Goal: Task Accomplishment & Management: Complete application form

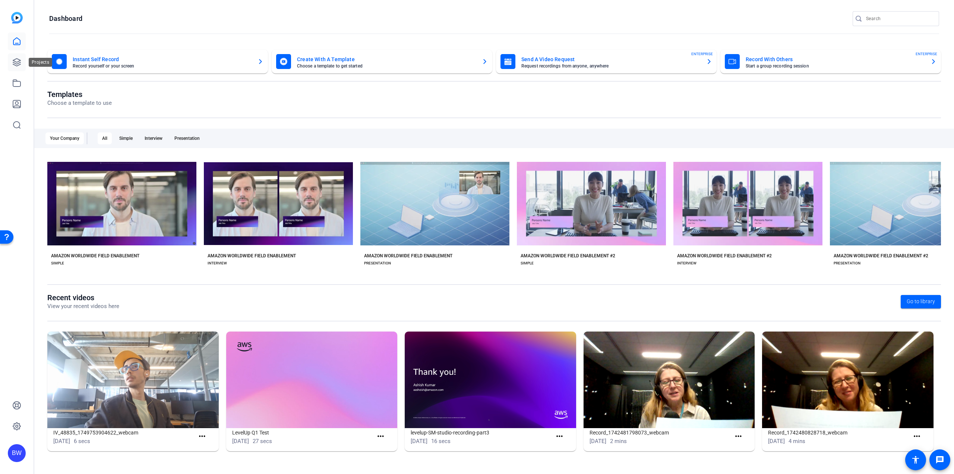
click at [16, 59] on icon at bounding box center [16, 62] width 7 height 7
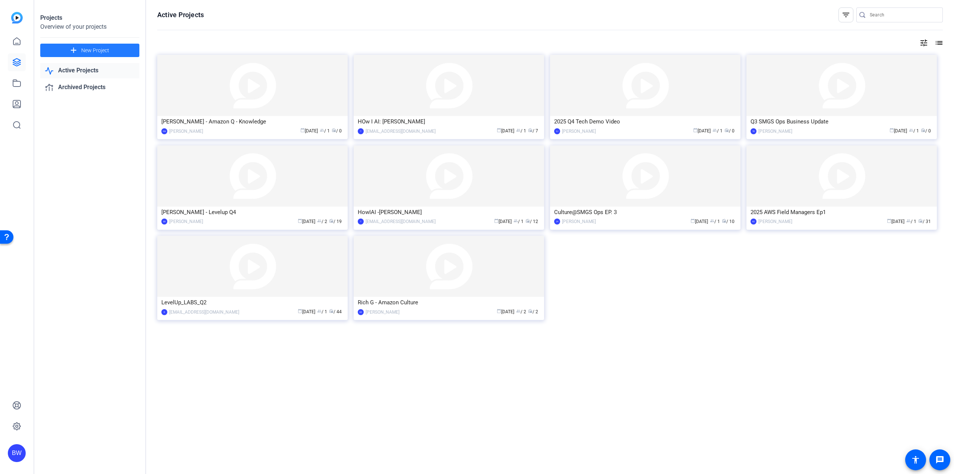
click at [99, 54] on span "New Project" at bounding box center [95, 51] width 28 height 8
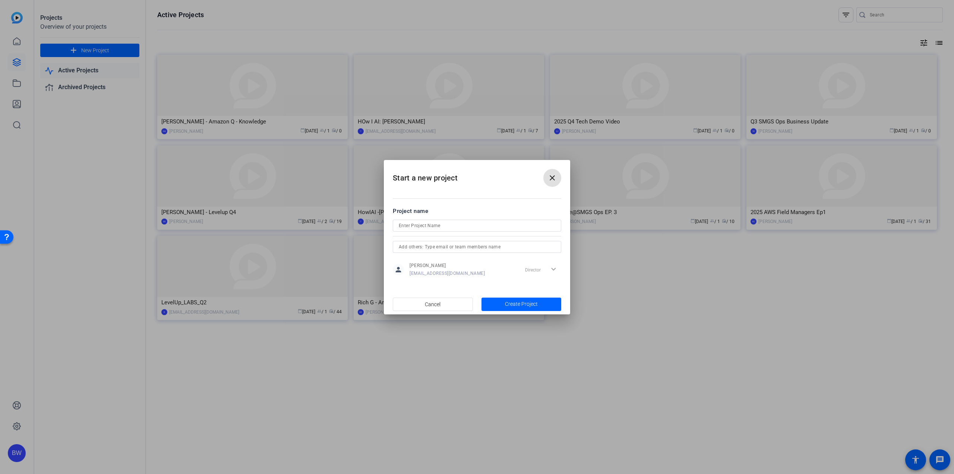
click at [456, 229] on input at bounding box center [477, 225] width 157 height 9
paste input "Elevate your Leadership - OneTeam"
type input "Elevate your Leadership - OneTeam"
click at [539, 306] on span "button" at bounding box center [521, 304] width 80 height 18
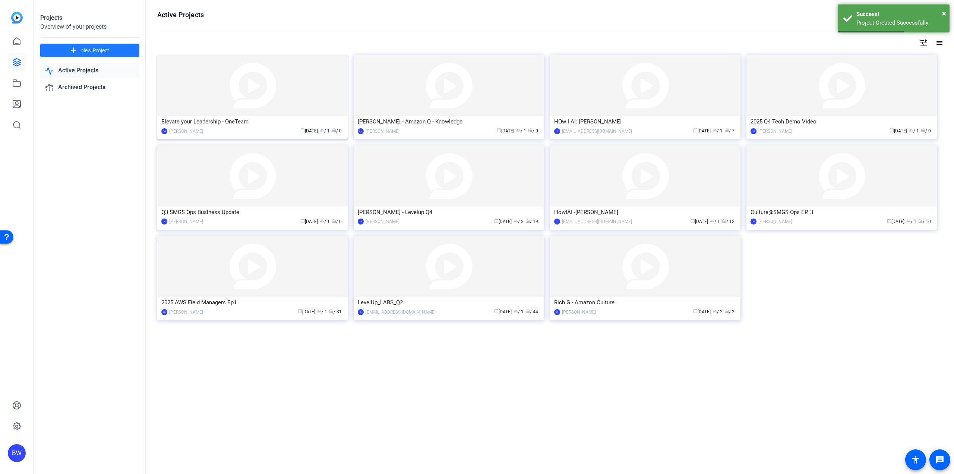
click at [255, 108] on img at bounding box center [252, 85] width 190 height 61
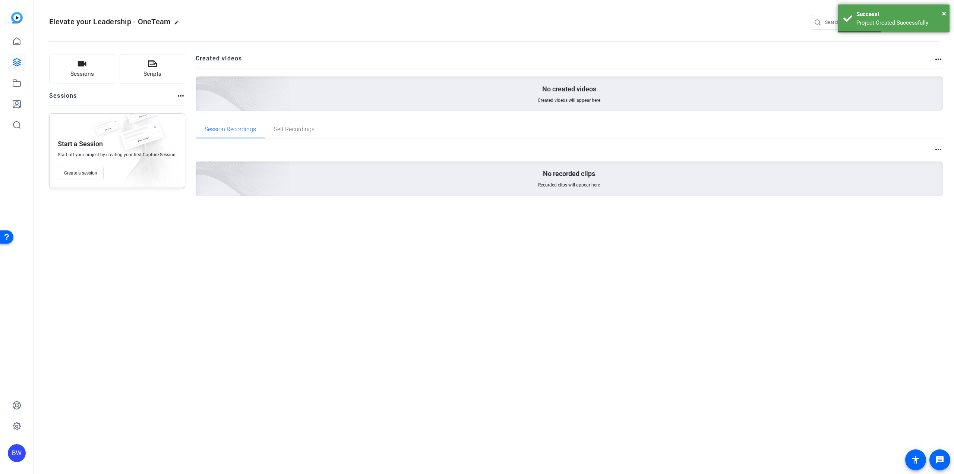
click at [385, 290] on div "Elevate your Leadership - OneTeam edit BW settings Sessions Scripts Sessions mo…" at bounding box center [494, 237] width 920 height 474
click at [81, 177] on button "Create a session" at bounding box center [81, 173] width 46 height 13
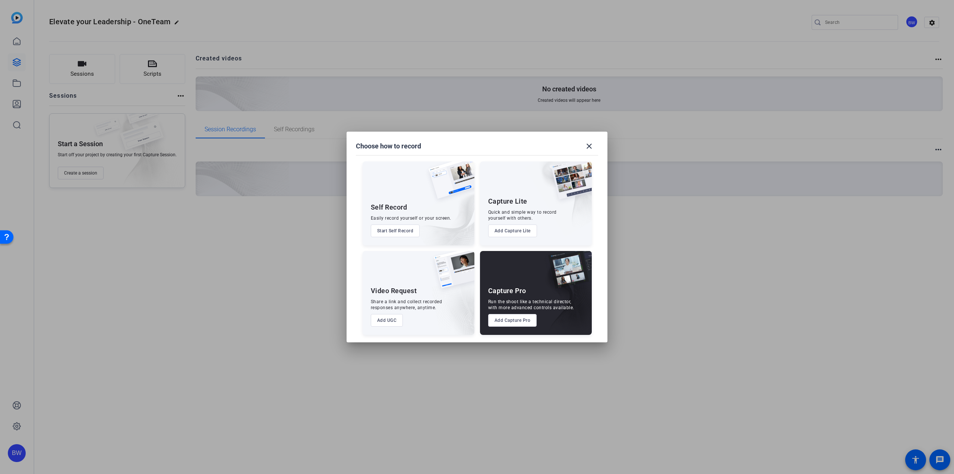
click at [380, 322] on button "Add UGC" at bounding box center [387, 320] width 32 height 13
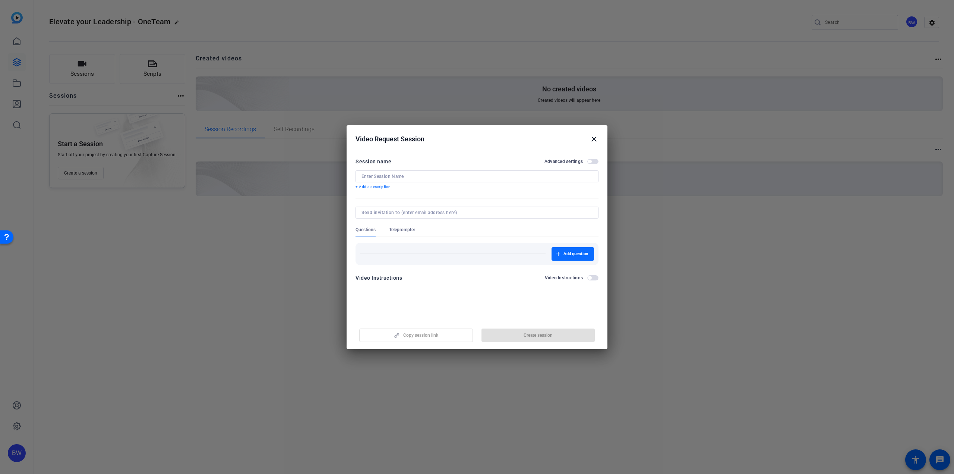
click at [565, 250] on span "button" at bounding box center [573, 254] width 42 height 18
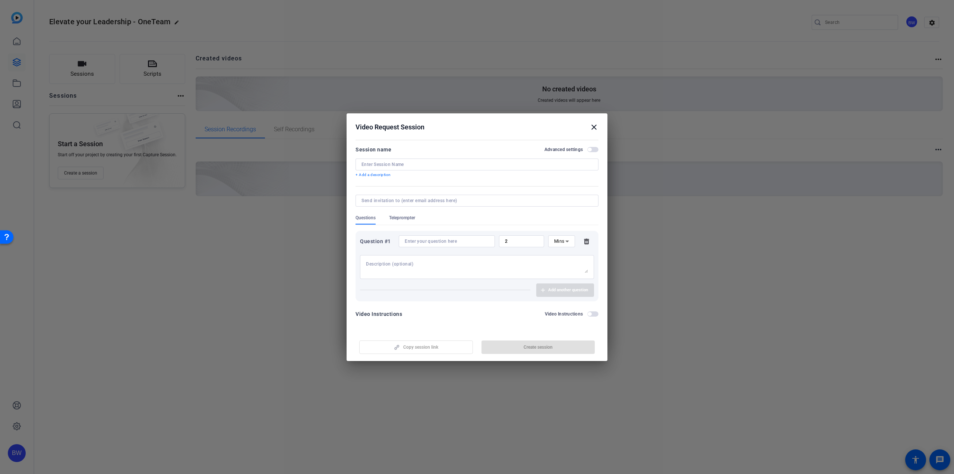
drag, startPoint x: 392, startPoint y: 167, endPoint x: 396, endPoint y: 166, distance: 3.8
click at [394, 166] on input at bounding box center [476, 164] width 231 height 6
type input "Elevate Your Leadership - Self-Record Session"
click at [449, 241] on input at bounding box center [447, 241] width 84 height 6
paste input "What does it feel like to be part of a high functioning Oneteam?"
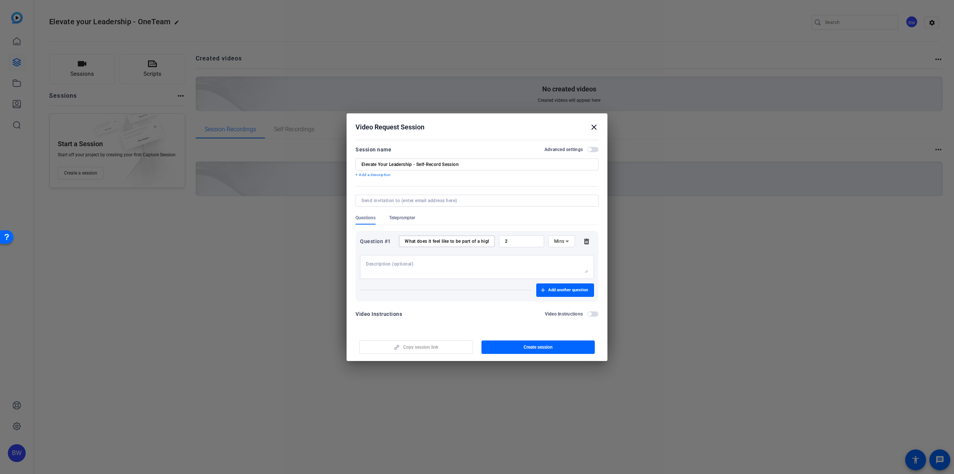
scroll to position [0, 50]
type input "What does it feel like to be part of a high functioning Oneteam?"
click at [453, 262] on textarea at bounding box center [477, 267] width 222 height 12
paste textarea "What does it feel like to be part of a high functioning Oneteam?"
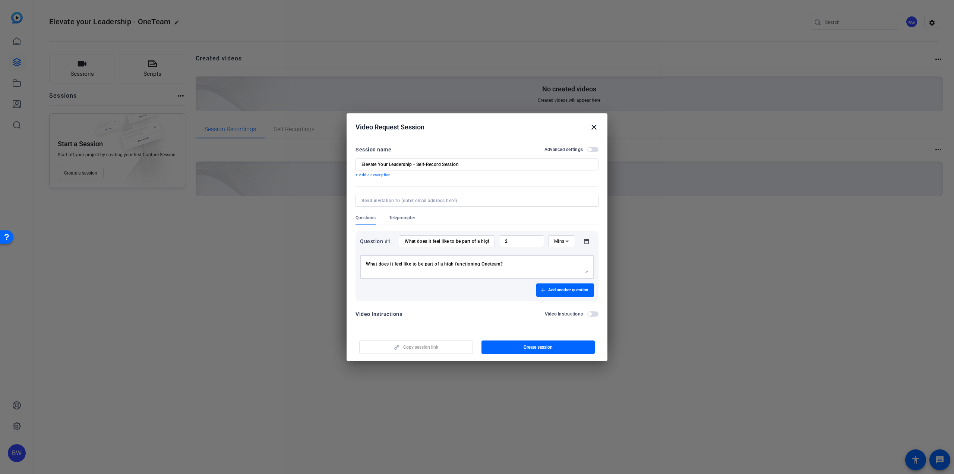
type textarea "What does it feel like to be part of a high functioning Oneteam?"
drag, startPoint x: 514, startPoint y: 241, endPoint x: 500, endPoint y: 240, distance: 13.1
click at [500, 240] on div "2" at bounding box center [521, 241] width 45 height 12
click at [518, 242] on input "2" at bounding box center [521, 241] width 33 height 6
type input "3"
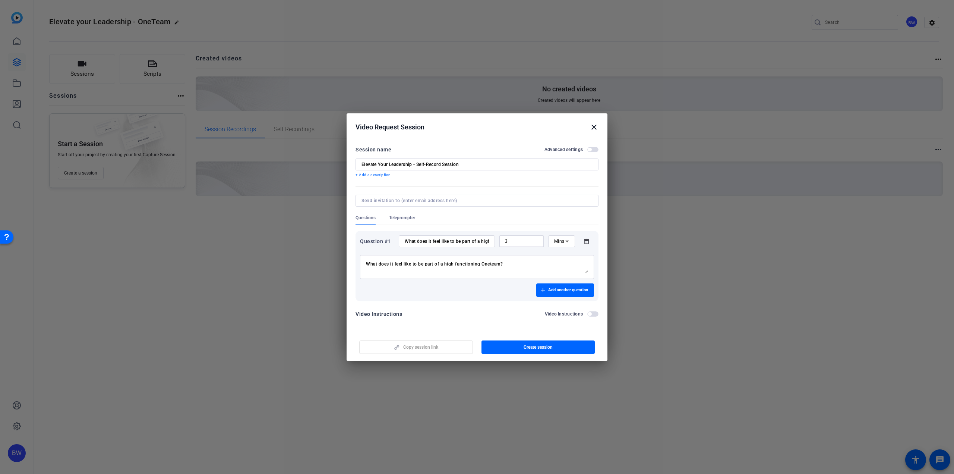
drag, startPoint x: 569, startPoint y: 222, endPoint x: 569, endPoint y: 218, distance: 4.1
click at [569, 221] on div "Questions Teleprompter" at bounding box center [477, 220] width 243 height 10
click at [552, 290] on span "Add another question" at bounding box center [568, 290] width 40 height 6
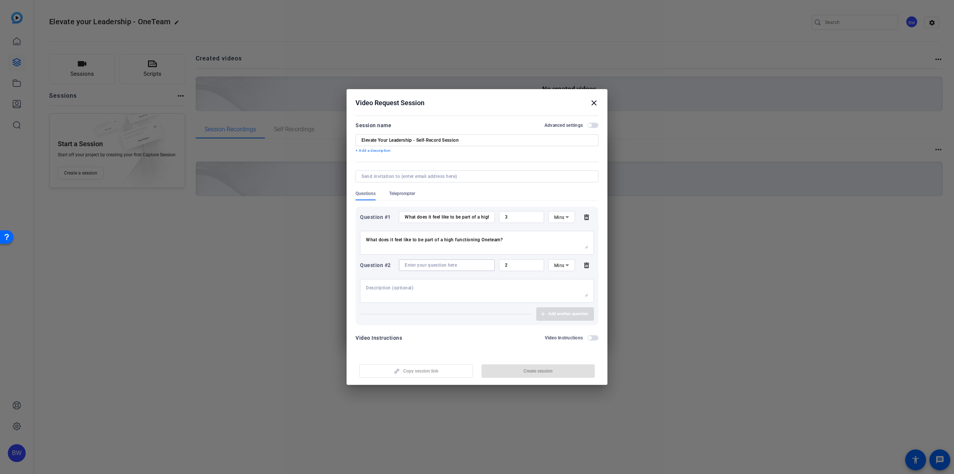
click at [432, 266] on input at bounding box center [447, 265] width 84 height 6
paste input "What does it feel like when a Oneteam is not quite coming together?"
type input "What does it feel like when a Oneteam is not quite coming together?"
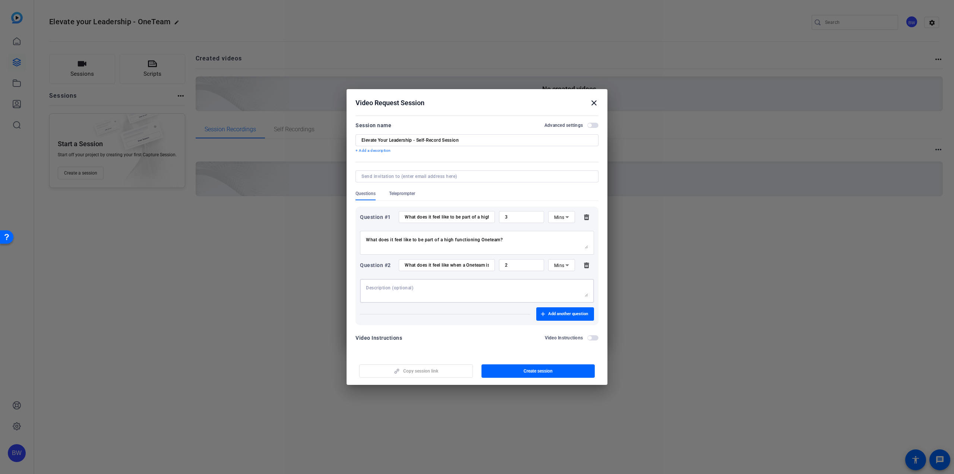
click at [429, 285] on textarea at bounding box center [477, 291] width 222 height 12
paste textarea "What does it feel like when a Oneteam is not quite coming together?"
type textarea "What does it feel like when a Oneteam is not quite coming together?"
drag, startPoint x: 503, startPoint y: 265, endPoint x: 481, endPoint y: 261, distance: 22.3
click at [481, 261] on div "Question #2 What does it feel like when a Oneteam is not quite coming together?…" at bounding box center [477, 265] width 234 height 12
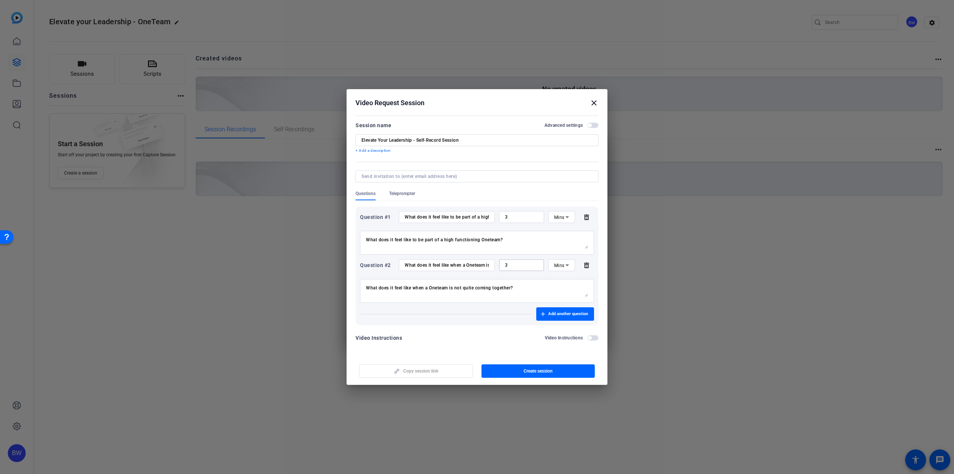
type input "3"
click at [480, 315] on div "Add another question" at bounding box center [477, 313] width 234 height 13
click at [511, 372] on span "button" at bounding box center [538, 371] width 114 height 18
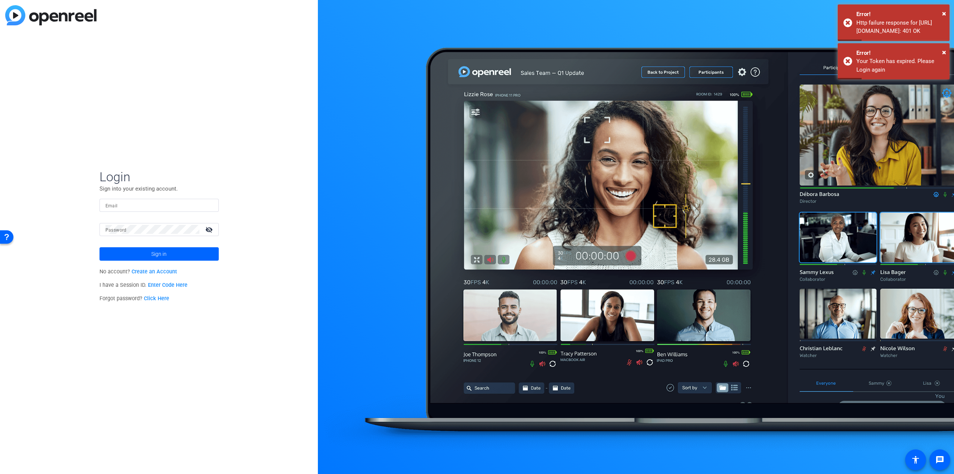
click at [142, 200] on input "Email" at bounding box center [158, 204] width 107 height 9
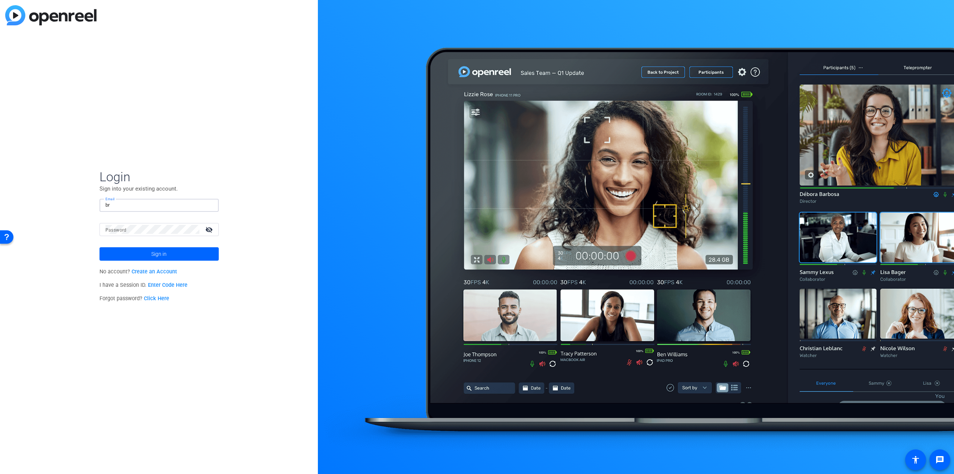
type input "[EMAIL_ADDRESS][DOMAIN_NAME]"
click at [100, 247] on button "Sign in" at bounding box center [159, 253] width 119 height 13
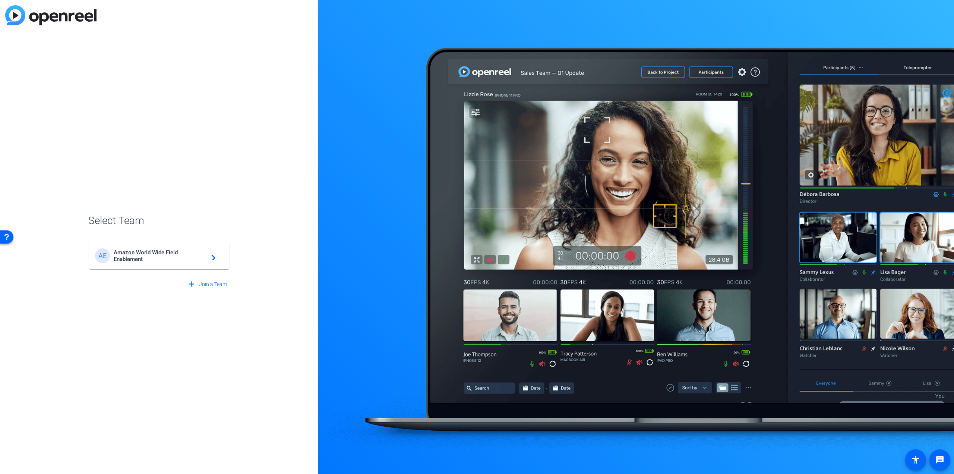
click at [155, 253] on span "Amazon World Wide Field Enablement" at bounding box center [160, 255] width 93 height 13
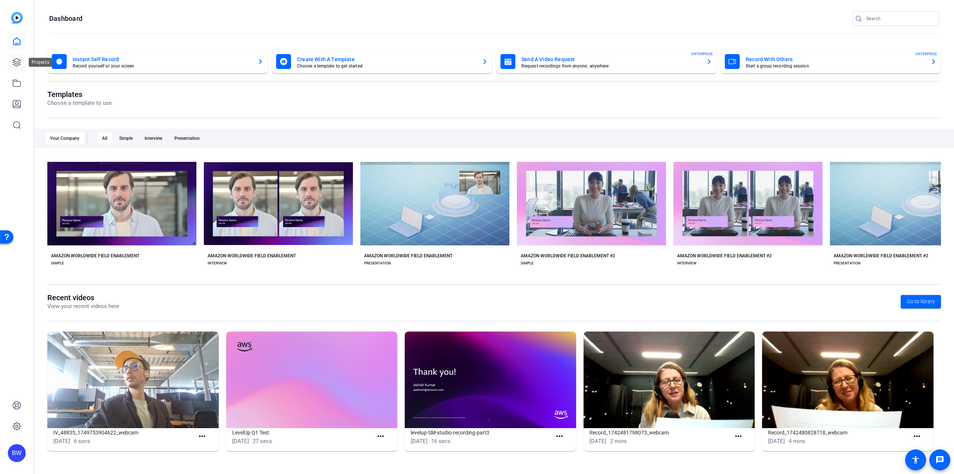
click at [21, 59] on icon at bounding box center [16, 62] width 9 height 9
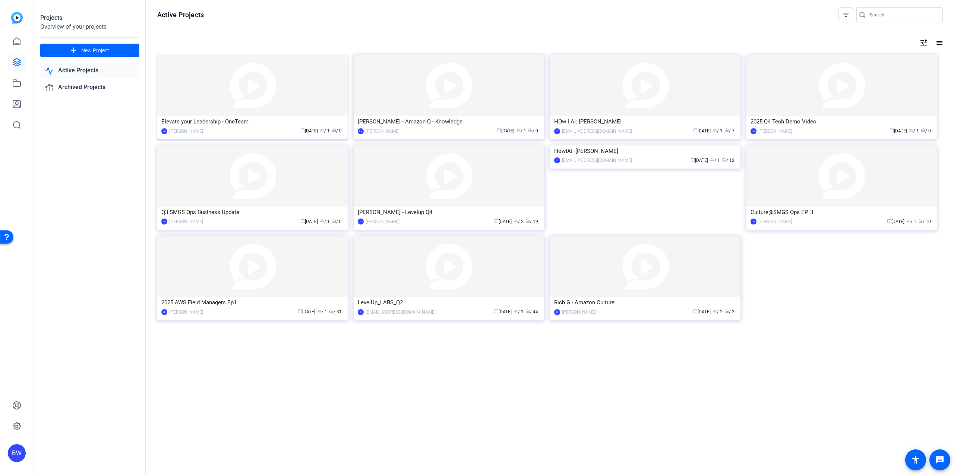
click at [230, 107] on img at bounding box center [252, 85] width 190 height 61
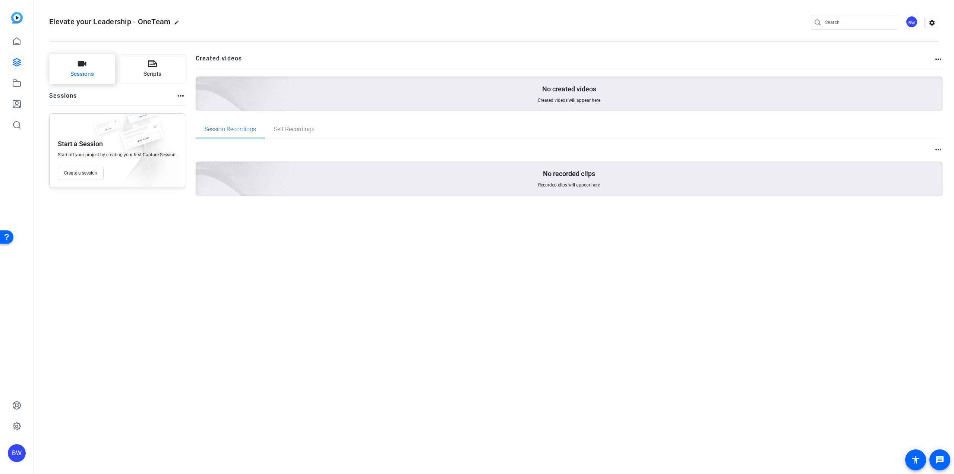
click at [92, 77] on span "Sessions" at bounding box center [81, 74] width 23 height 9
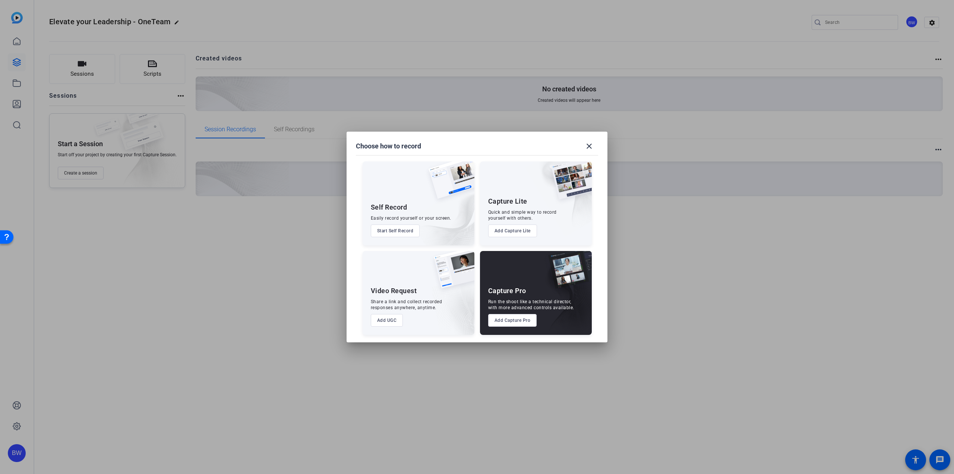
click at [385, 317] on button "Add UGC" at bounding box center [387, 320] width 32 height 13
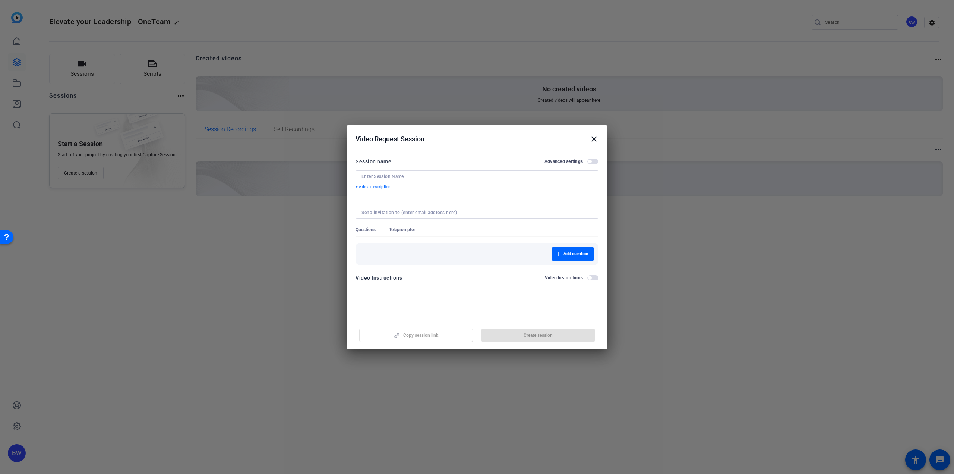
click at [421, 174] on input at bounding box center [476, 176] width 231 height 6
type input "S"
type input "Elevate Your Leadership - Self-Record Session"
click at [562, 250] on span "button" at bounding box center [573, 254] width 42 height 18
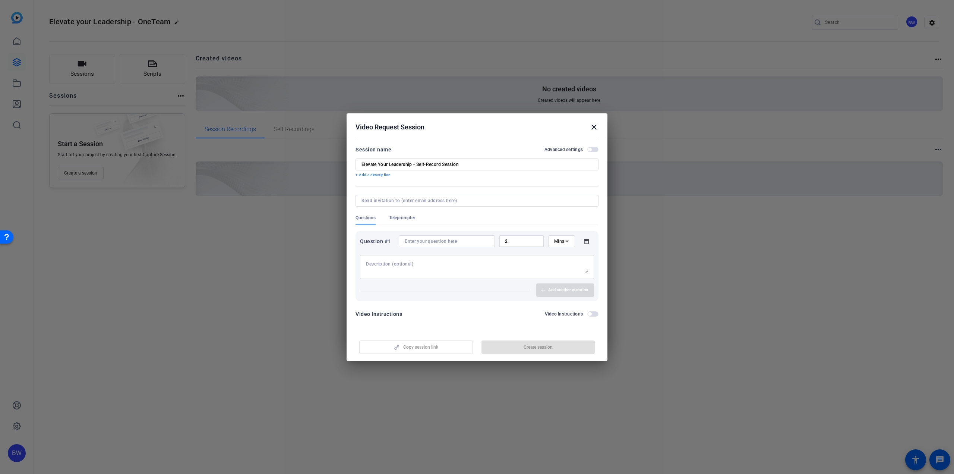
drag, startPoint x: 521, startPoint y: 241, endPoint x: 486, endPoint y: 242, distance: 35.4
click at [506, 242] on input "2" at bounding box center [521, 241] width 33 height 6
type input "3"
drag, startPoint x: 441, startPoint y: 240, endPoint x: 443, endPoint y: 255, distance: 15.0
click at [442, 240] on input at bounding box center [447, 241] width 84 height 6
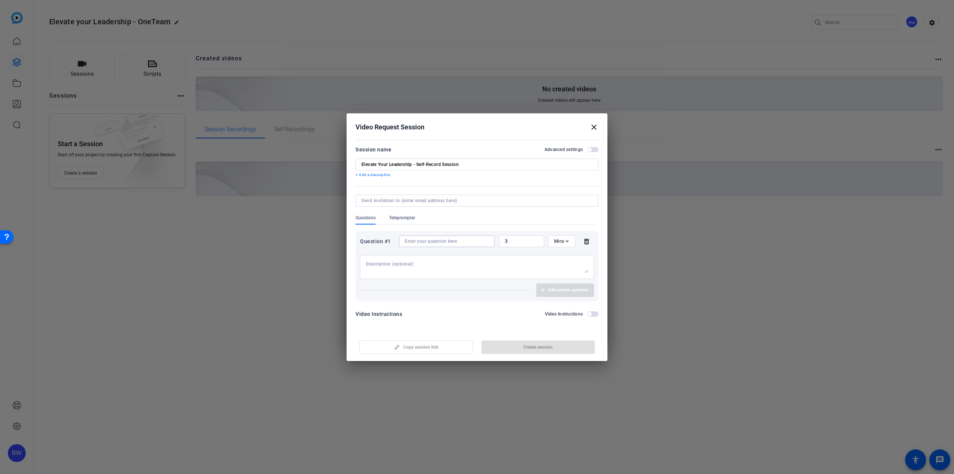
paste input "What does it feel like to be part of a high functioning Oneteam?"
type input "What does it feel like to be part of a high functioning Oneteam?"
click at [442, 263] on textarea at bounding box center [477, 267] width 222 height 12
paste textarea "What does it feel like to be part of a high functioning Oneteam?"
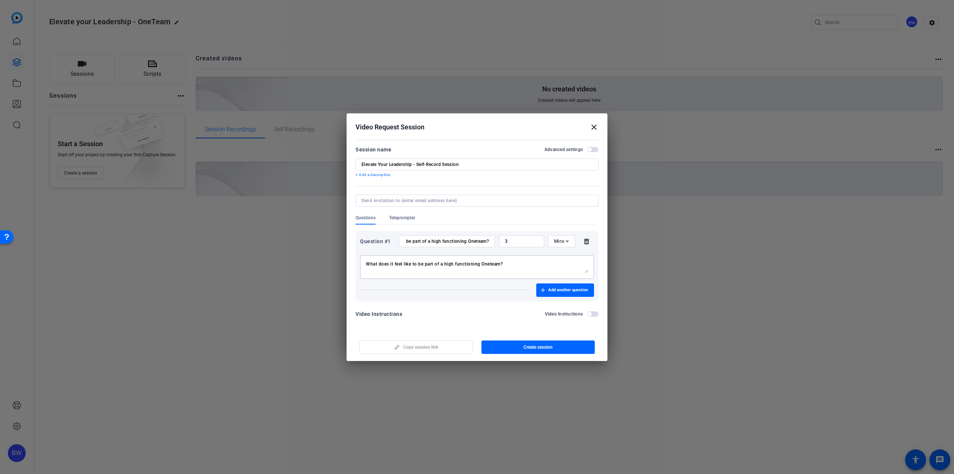
scroll to position [0, 0]
type textarea "What does it feel like to be part of a high functioning Oneteam?"
click at [567, 290] on span "Add another question" at bounding box center [568, 290] width 40 height 6
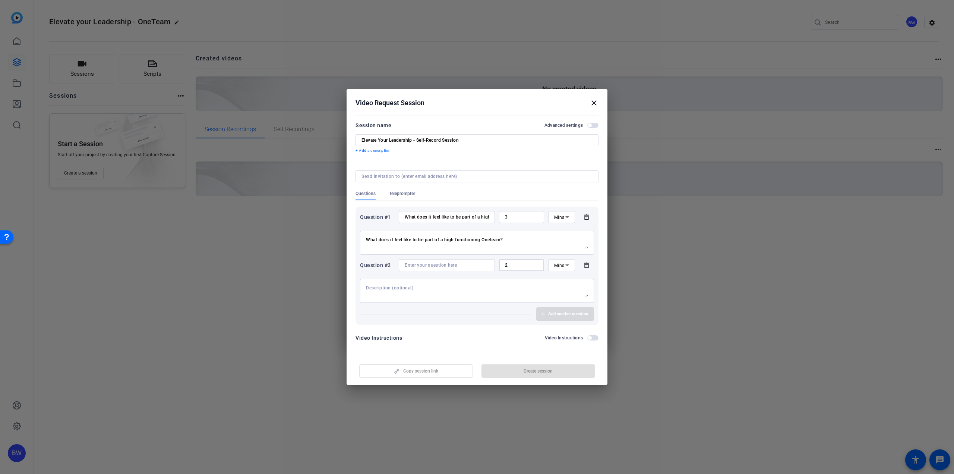
drag, startPoint x: 510, startPoint y: 262, endPoint x: 478, endPoint y: 264, distance: 32.2
click at [478, 264] on div "Question #2 2 Mins" at bounding box center [477, 265] width 234 height 12
drag, startPoint x: 515, startPoint y: 265, endPoint x: 465, endPoint y: 263, distance: 50.4
click at [467, 263] on div "Question #2 32 Mins" at bounding box center [477, 265] width 234 height 12
type input "3"
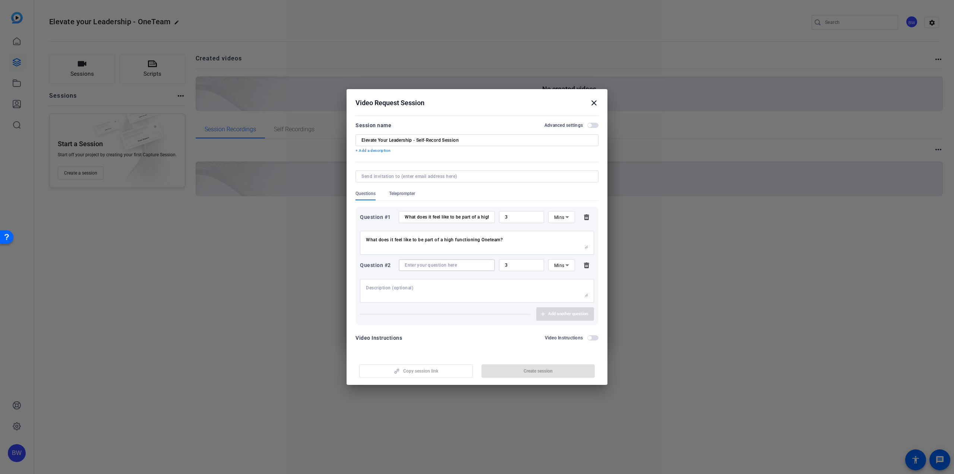
click at [459, 263] on input at bounding box center [447, 265] width 84 height 6
click at [432, 268] on div at bounding box center [447, 265] width 84 height 12
click at [436, 265] on input at bounding box center [447, 265] width 84 height 6
paste input "What does it feel like when a Oneteam is not quite coming together?"
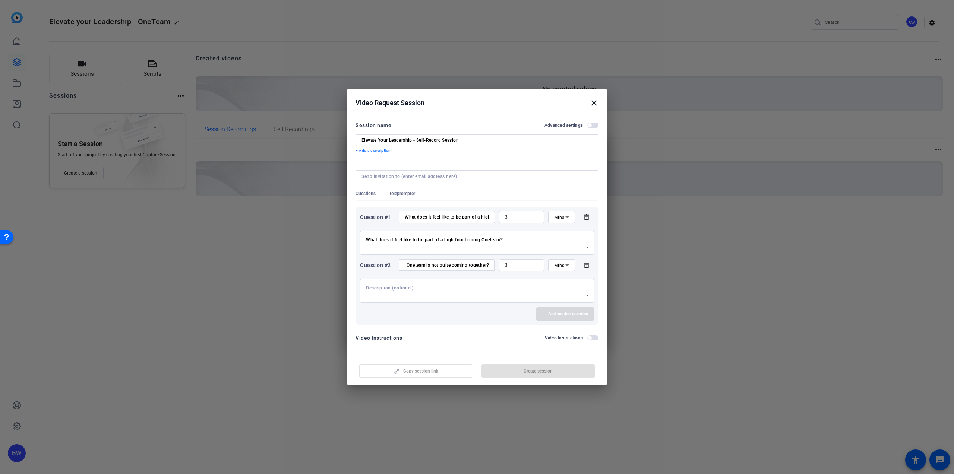
type input "What does it feel like when a Oneteam is not quite coming together?"
click at [433, 287] on textarea at bounding box center [477, 291] width 222 height 12
paste textarea "What does it feel like when a Oneteam is not quite coming together?"
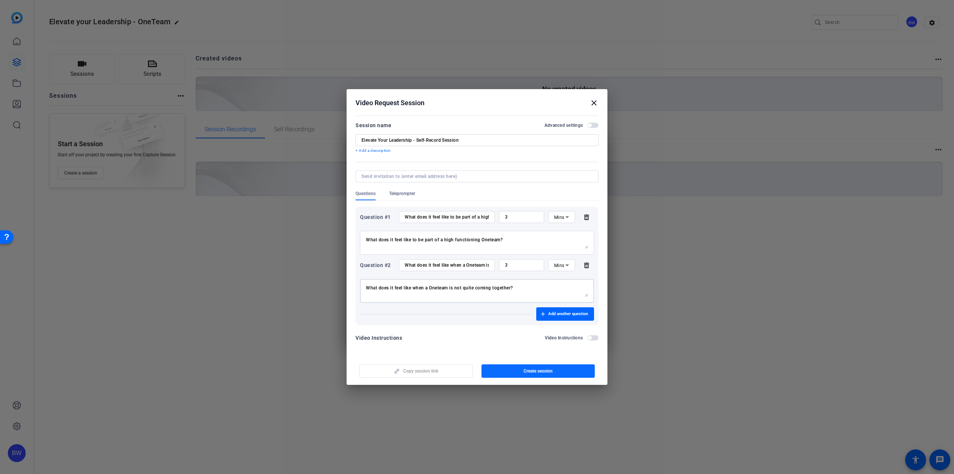
type textarea "What does it feel like when a Oneteam is not quite coming together?"
click at [541, 371] on span "Create session" at bounding box center [538, 371] width 29 height 6
click at [424, 370] on span "Copy session link" at bounding box center [420, 371] width 35 height 6
click at [530, 373] on span "Update session" at bounding box center [538, 371] width 31 height 6
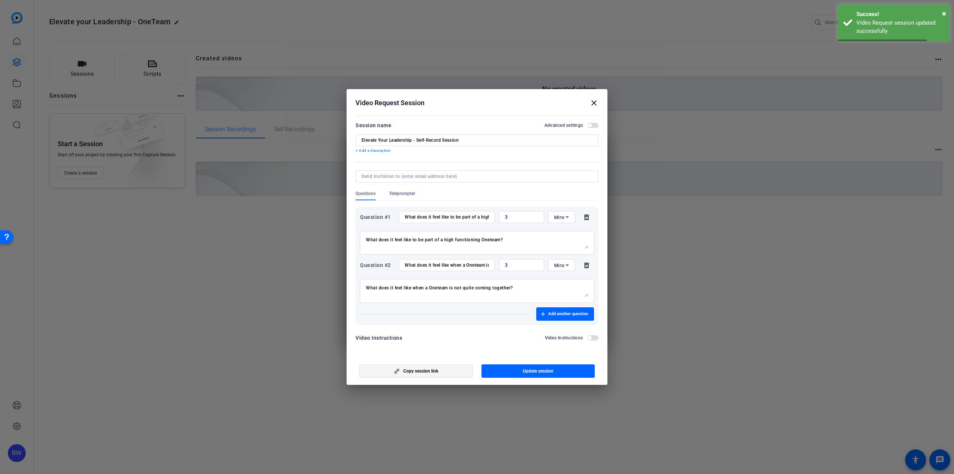
click at [403, 373] on button "Copy session link" at bounding box center [416, 370] width 114 height 13
click at [595, 101] on mat-icon "close" at bounding box center [594, 102] width 9 height 9
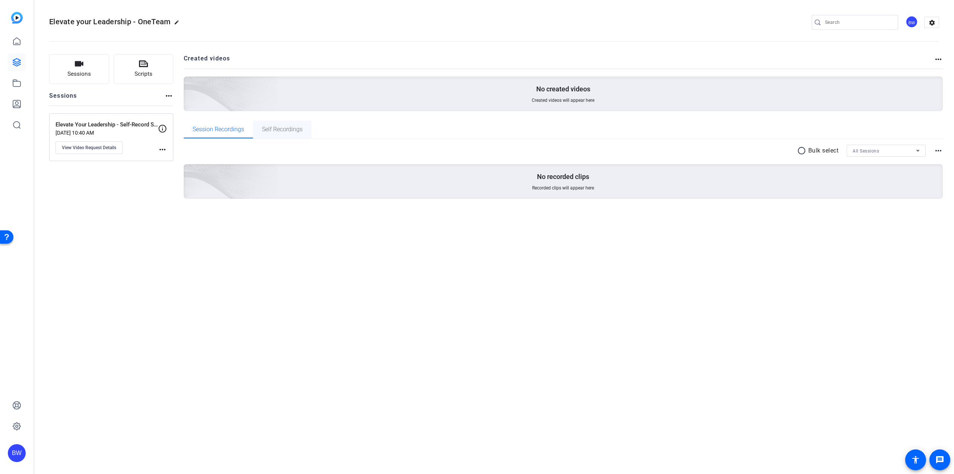
click at [291, 134] on span "Self Recordings" at bounding box center [282, 129] width 41 height 18
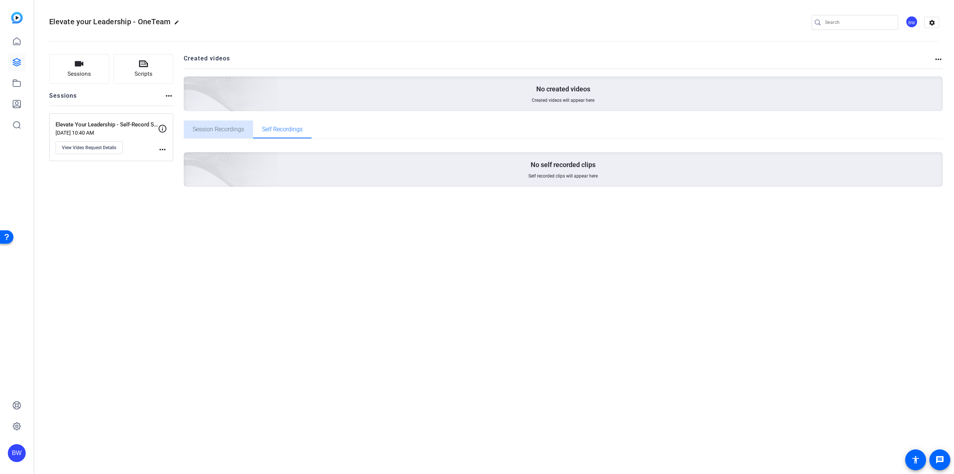
click at [233, 126] on span "Session Recordings" at bounding box center [218, 129] width 51 height 6
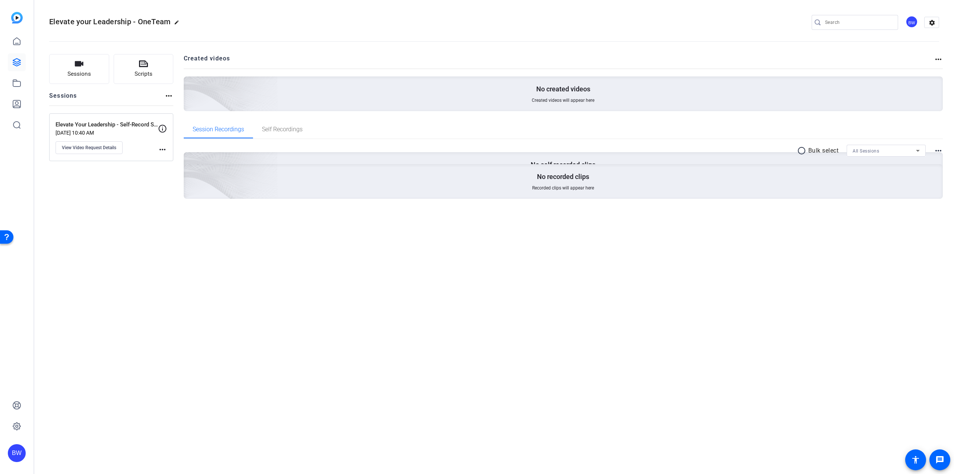
click at [399, 346] on div "Elevate your Leadership - OneTeam edit BW settings Sessions Scripts Sessions mo…" at bounding box center [494, 237] width 920 height 474
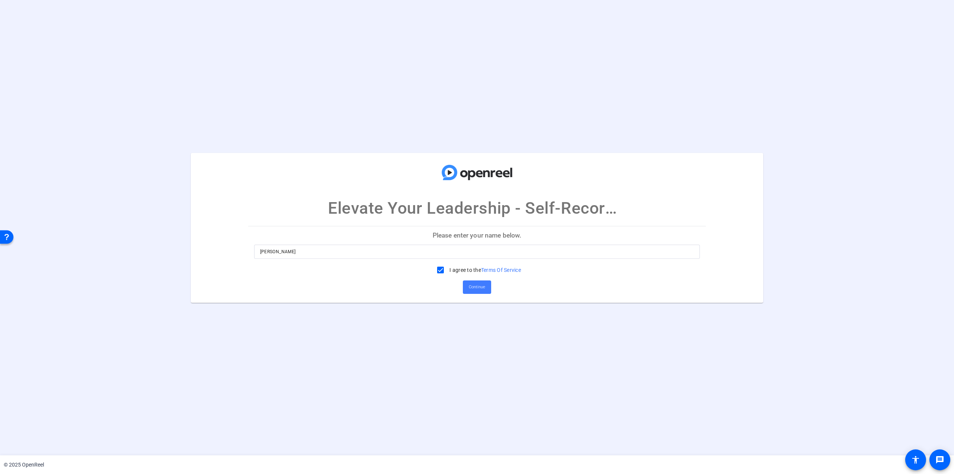
click at [475, 288] on span "Continue" at bounding box center [477, 286] width 16 height 11
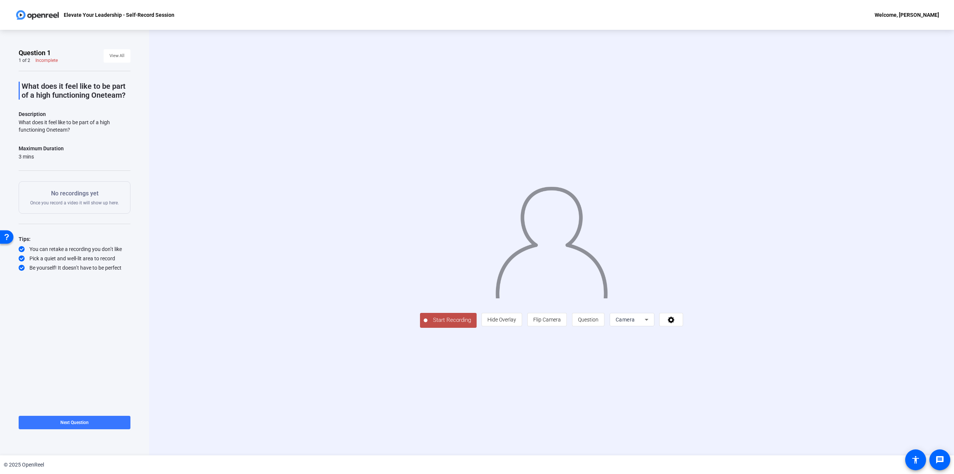
click at [427, 324] on span "Start Recording" at bounding box center [451, 320] width 49 height 9
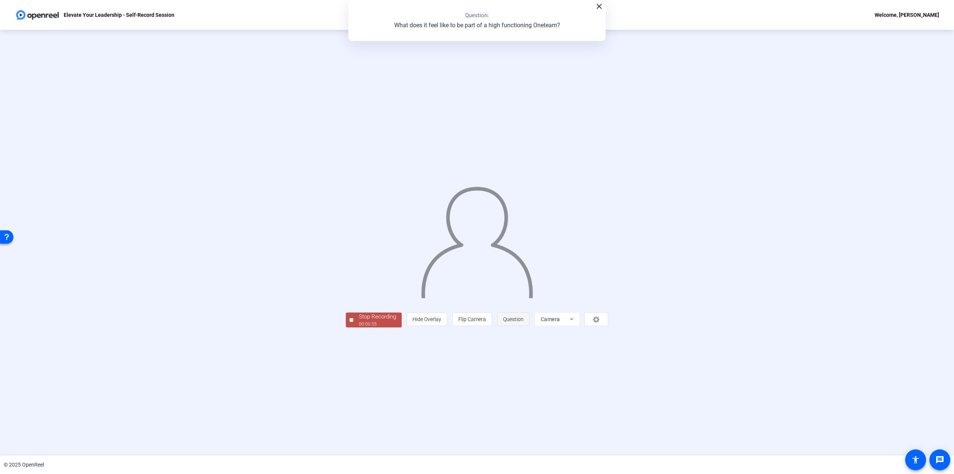
click at [529, 328] on span at bounding box center [514, 319] width 32 height 18
click at [359, 321] on div "Stop Recording" at bounding box center [377, 316] width 37 height 9
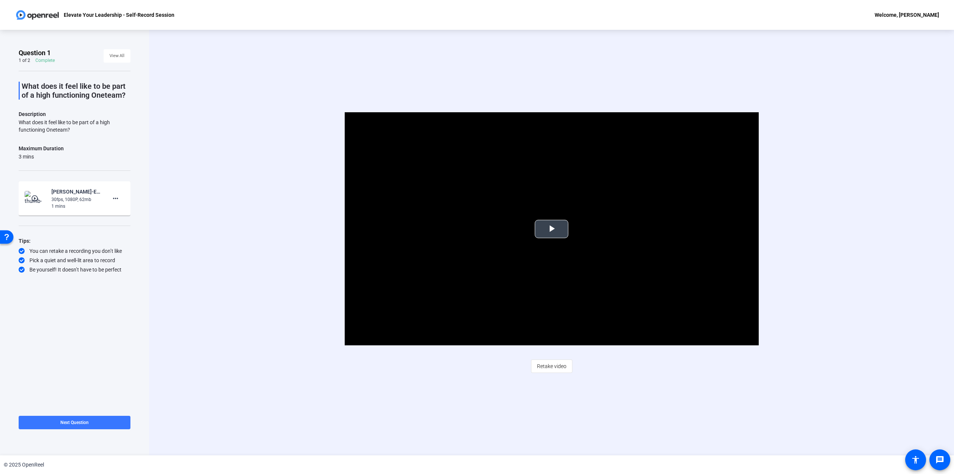
click at [552, 229] on span "Video Player" at bounding box center [552, 229] width 0 height 0
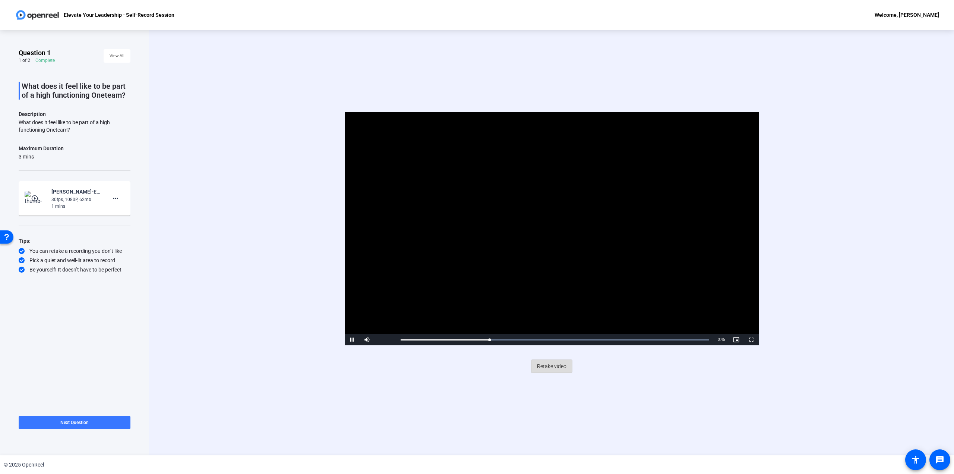
click at [557, 369] on span "Retake video" at bounding box center [551, 366] width 29 height 14
